Goal: Information Seeking & Learning: Learn about a topic

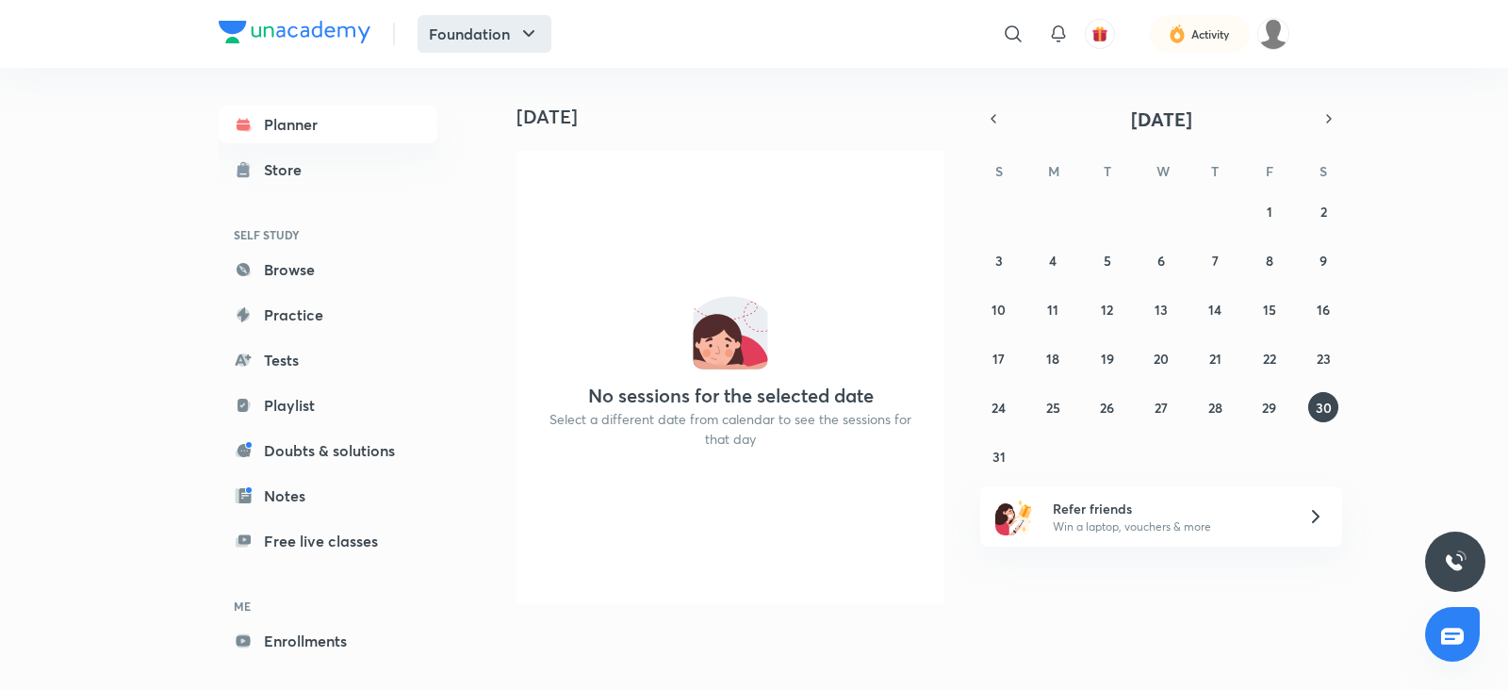
click at [532, 41] on icon "button" at bounding box center [529, 34] width 23 height 23
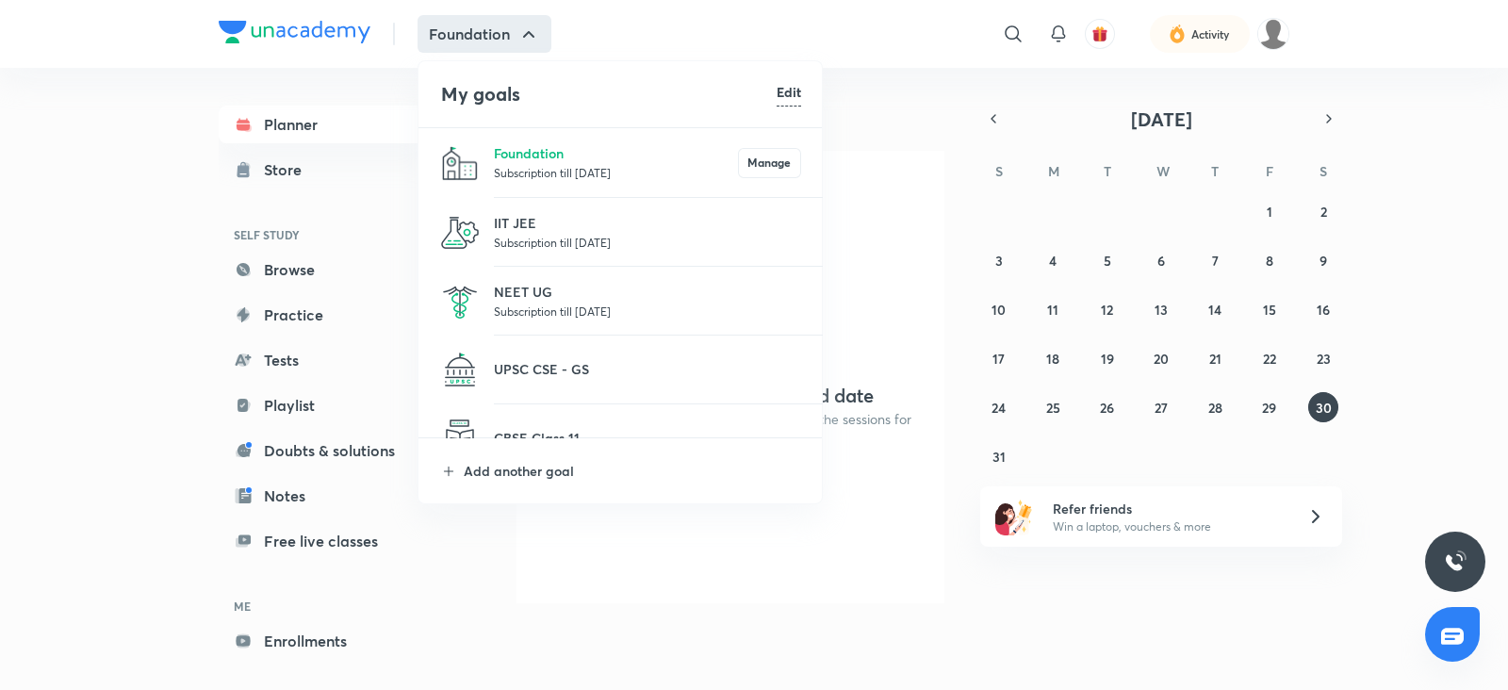
click at [577, 304] on p "Subscription till [DATE]" at bounding box center [647, 311] width 307 height 19
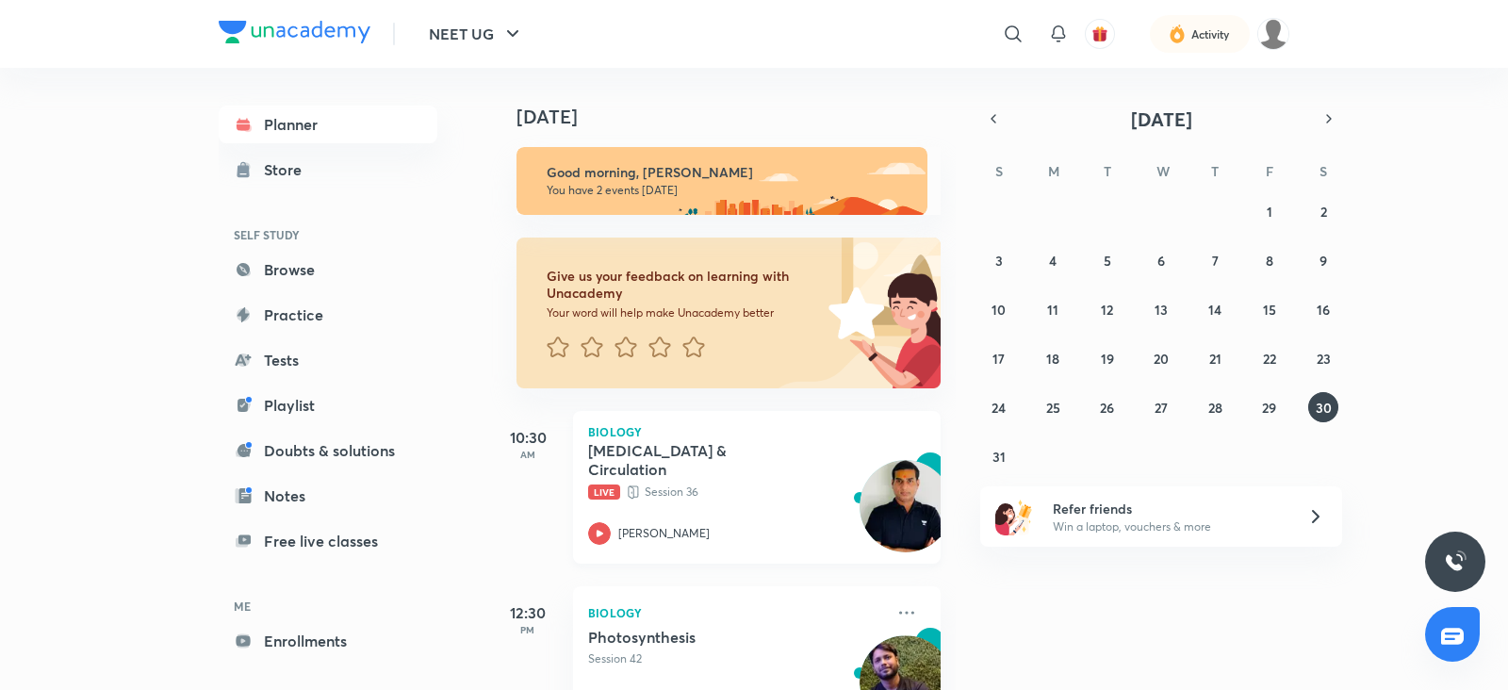
scroll to position [82, 0]
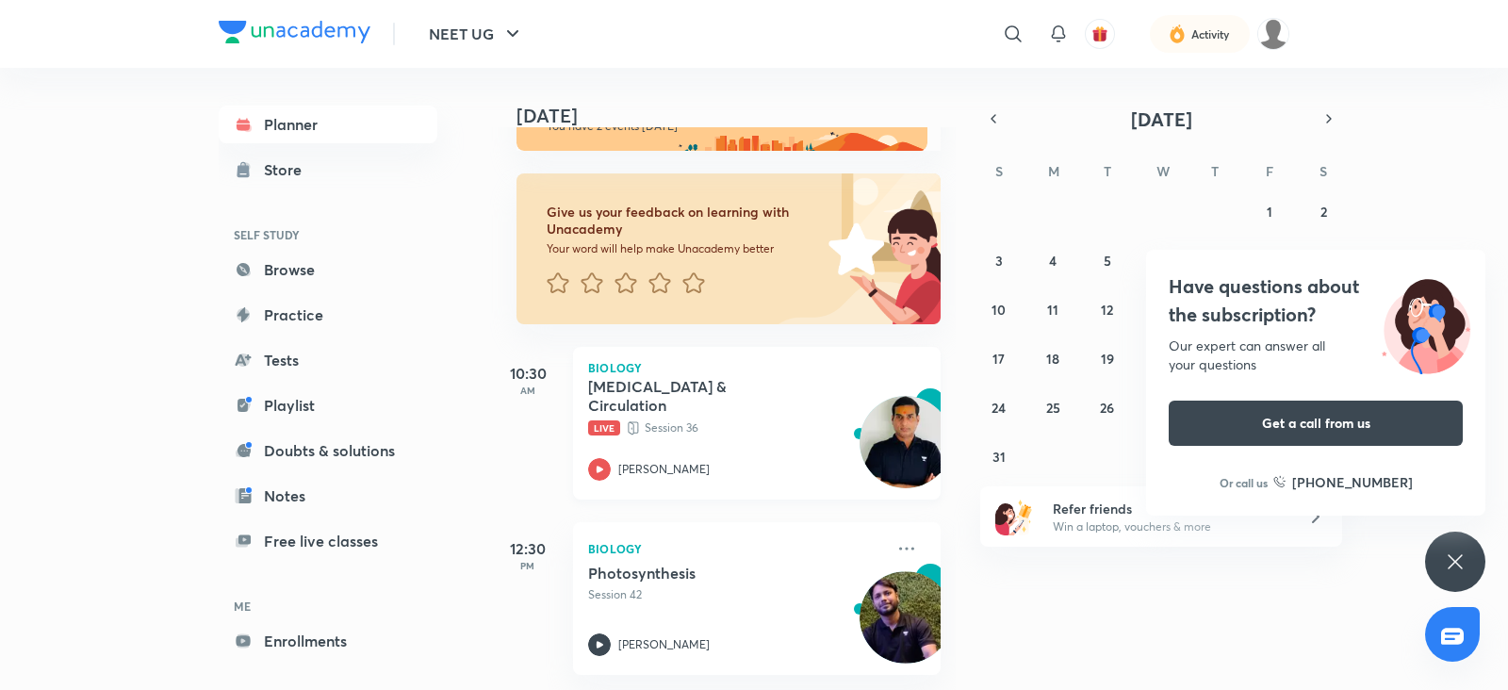
click at [594, 458] on icon at bounding box center [599, 469] width 23 height 23
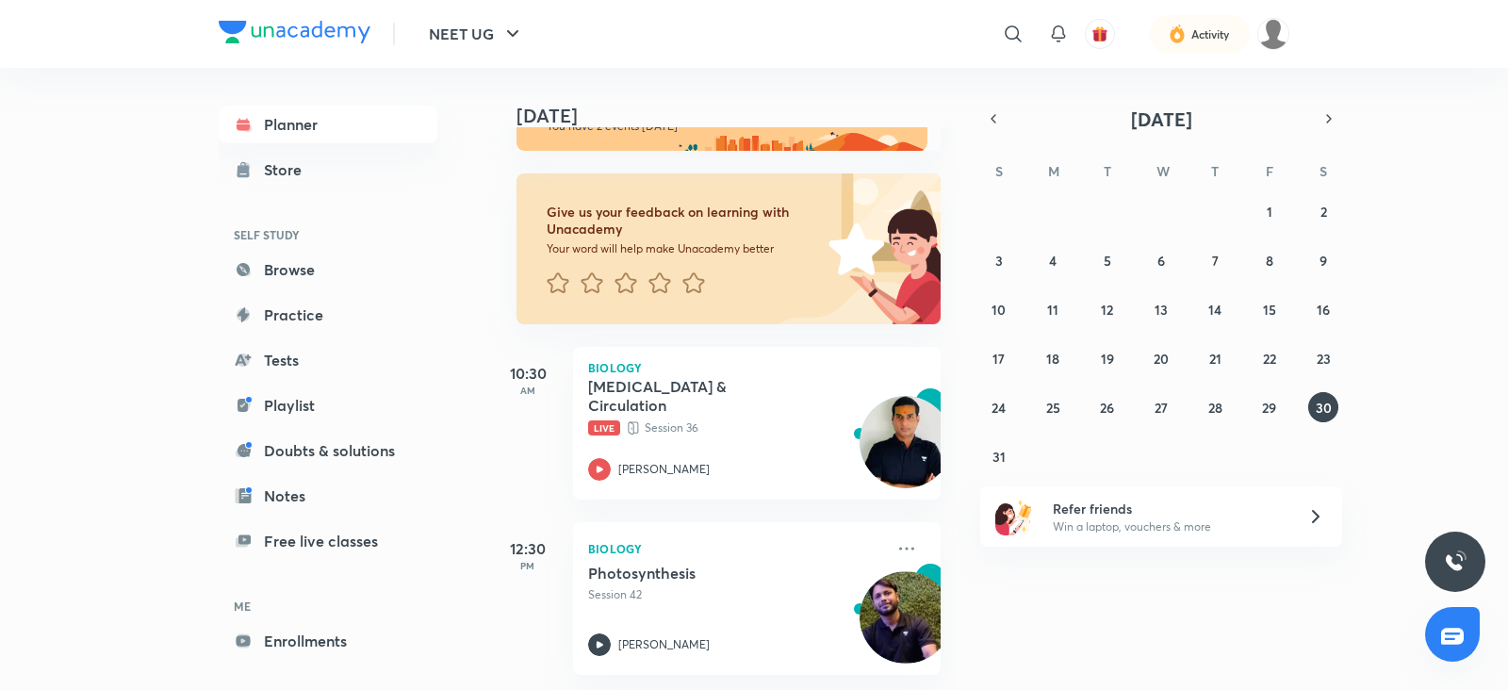
scroll to position [82, 0]
click at [507, 29] on icon "button" at bounding box center [513, 34] width 23 height 23
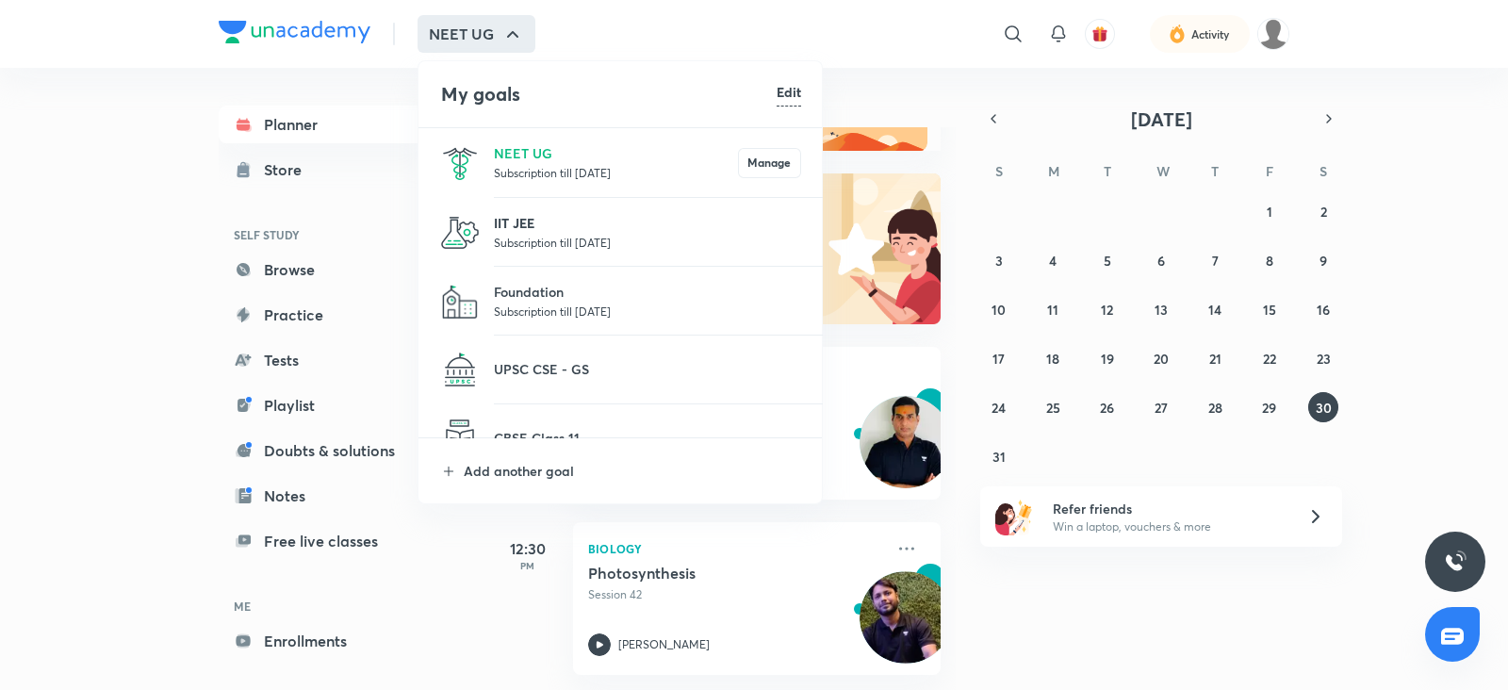
click at [533, 224] on p "IIT JEE" at bounding box center [647, 223] width 307 height 20
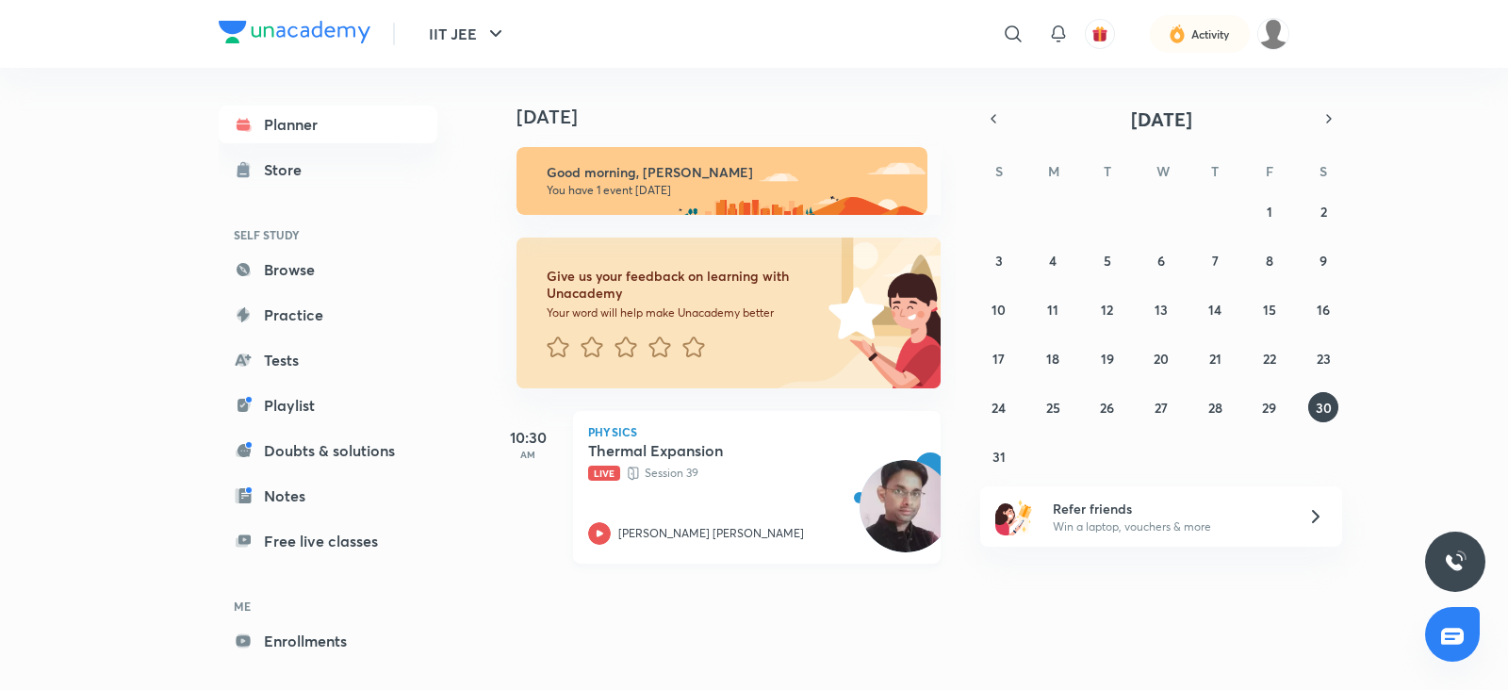
click at [602, 531] on icon at bounding box center [599, 533] width 23 height 23
